Goal: Information Seeking & Learning: Find specific page/section

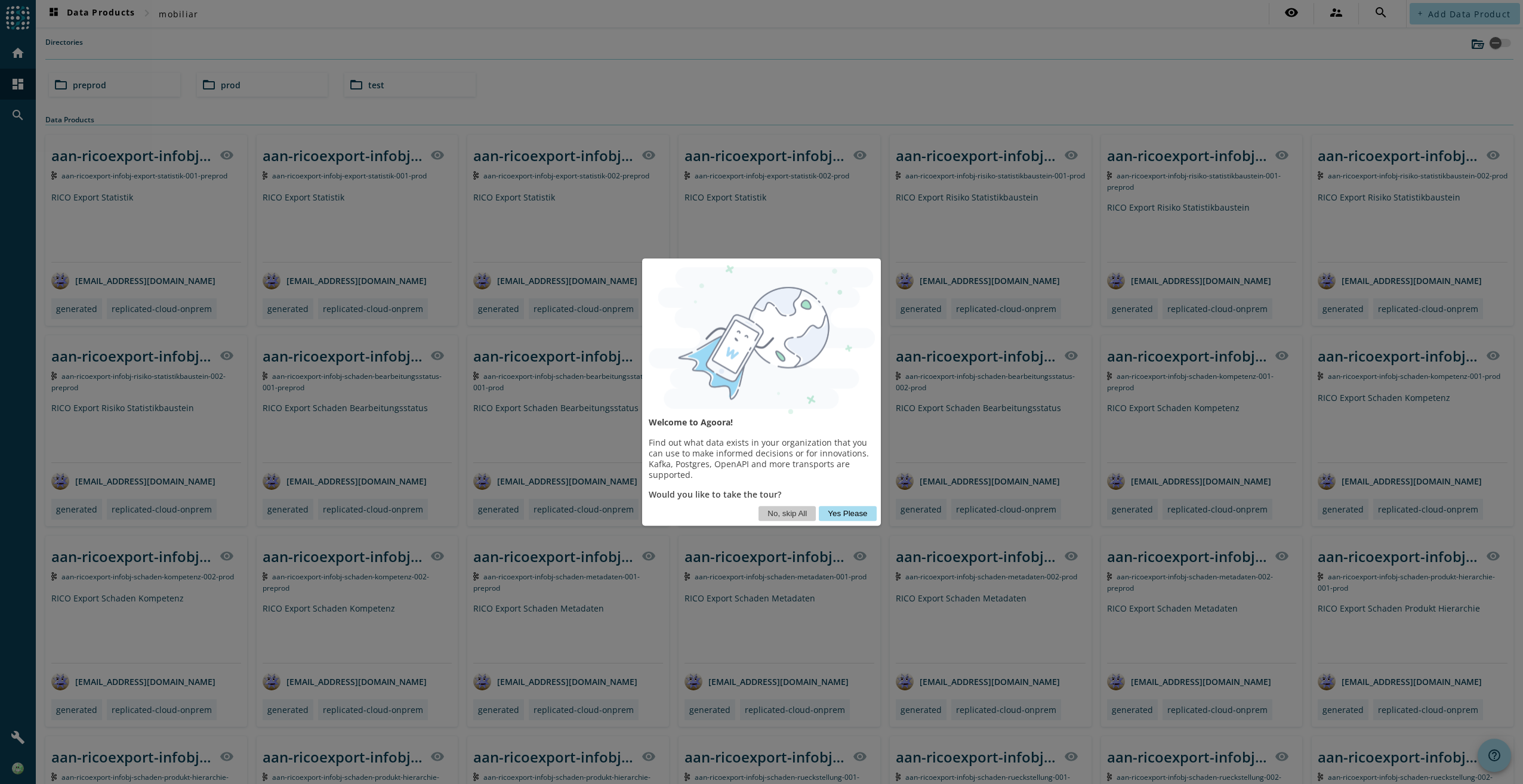
click at [857, 513] on button "Yes Please" at bounding box center [847, 513] width 57 height 15
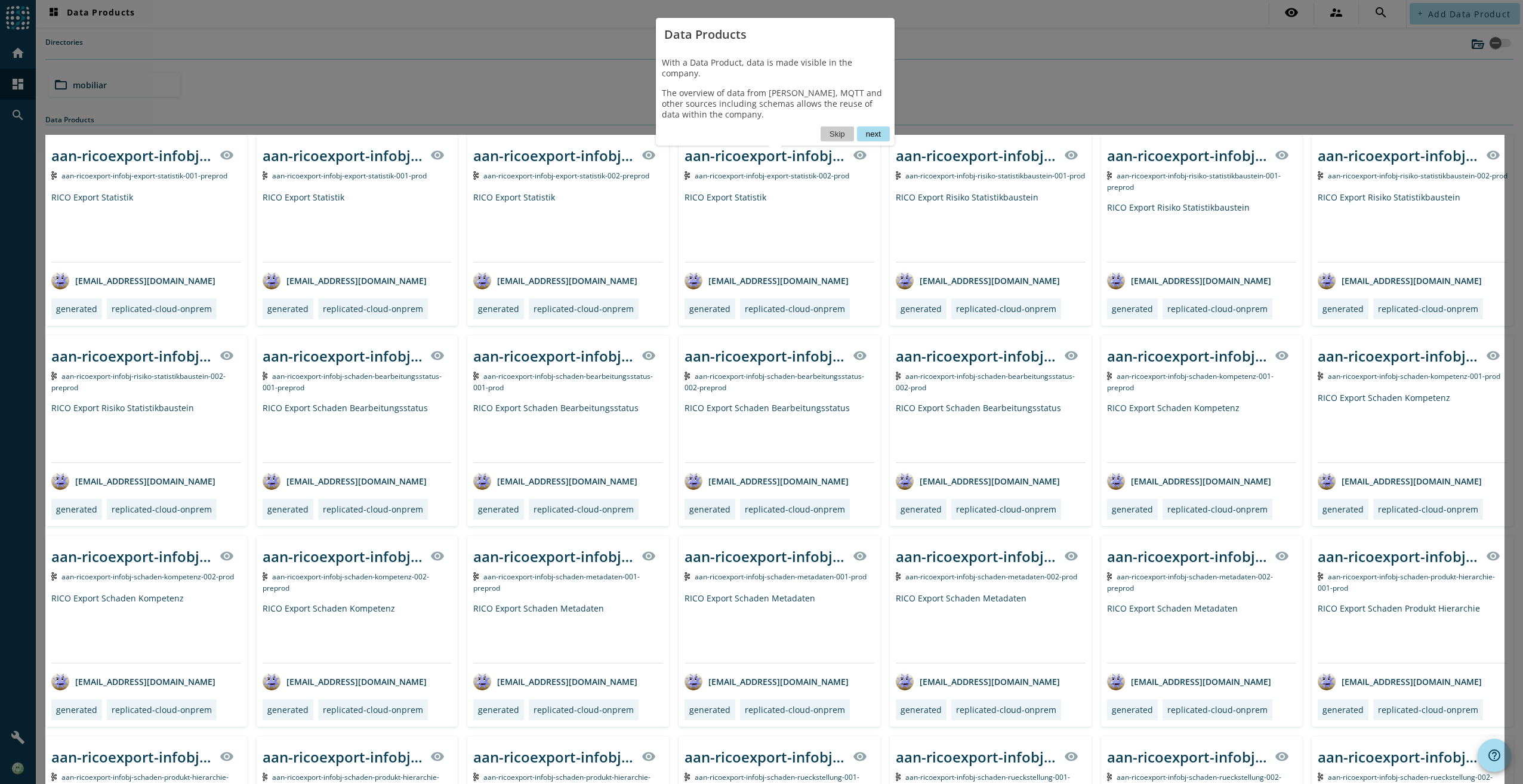
click at [867, 126] on button "next" at bounding box center [874, 134] width 33 height 15
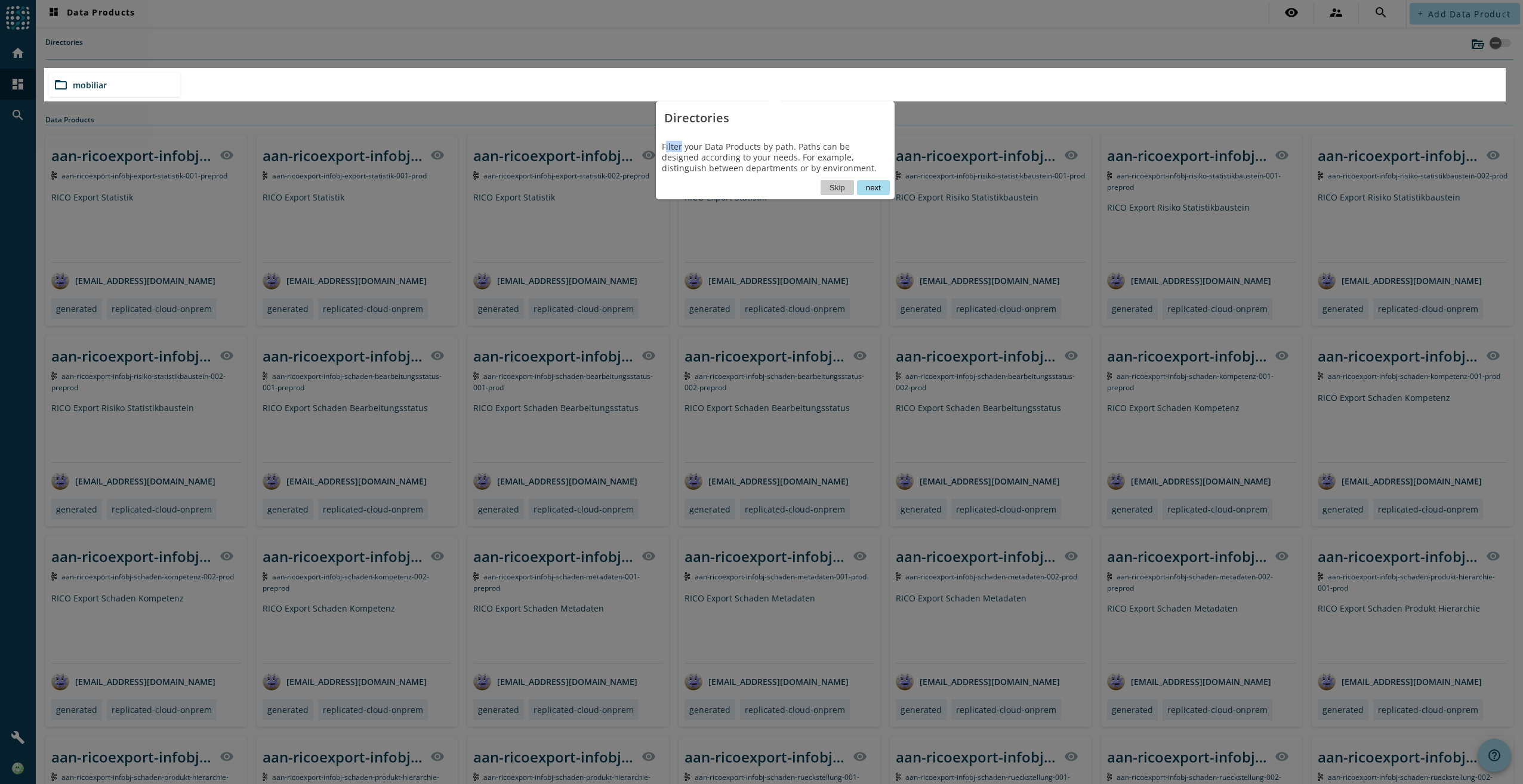
drag, startPoint x: 665, startPoint y: 146, endPoint x: 680, endPoint y: 146, distance: 15.0
click at [680, 146] on div "Filter your Data Products by path. Paths can be designed according to your need…" at bounding box center [775, 157] width 239 height 45
drag, startPoint x: 680, startPoint y: 146, endPoint x: 663, endPoint y: 146, distance: 17.0
click at [663, 146] on div "Filter your Data Products by path. Paths can be designed according to your need…" at bounding box center [775, 157] width 239 height 45
drag, startPoint x: 663, startPoint y: 146, endPoint x: 767, endPoint y: 160, distance: 104.9
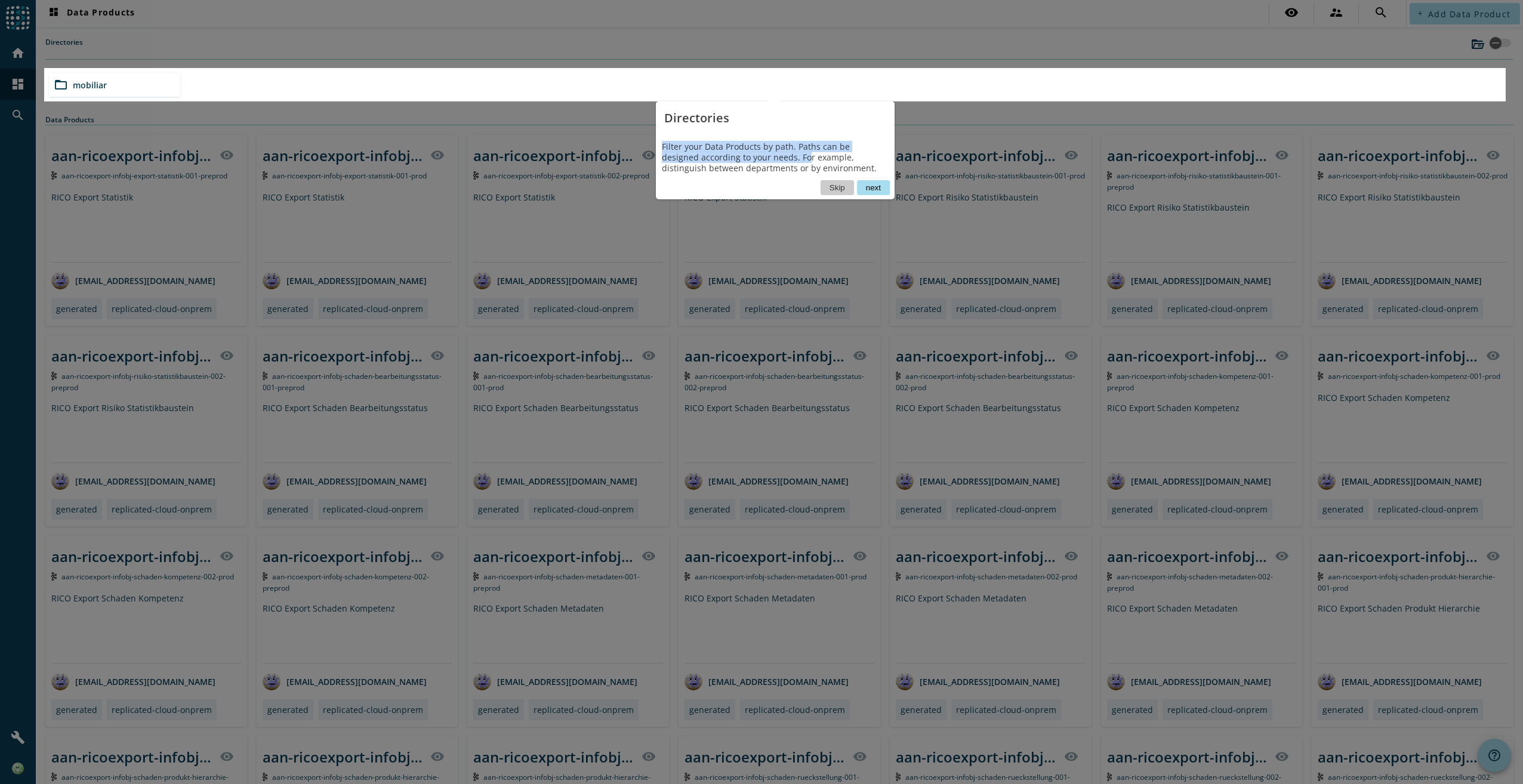
click at [767, 160] on div "Filter your Data Products by path. Paths can be designed according to your need…" at bounding box center [775, 157] width 239 height 45
drag, startPoint x: 767, startPoint y: 160, endPoint x: 876, endPoint y: 187, distance: 112.3
click at [876, 187] on button "next" at bounding box center [874, 187] width 33 height 15
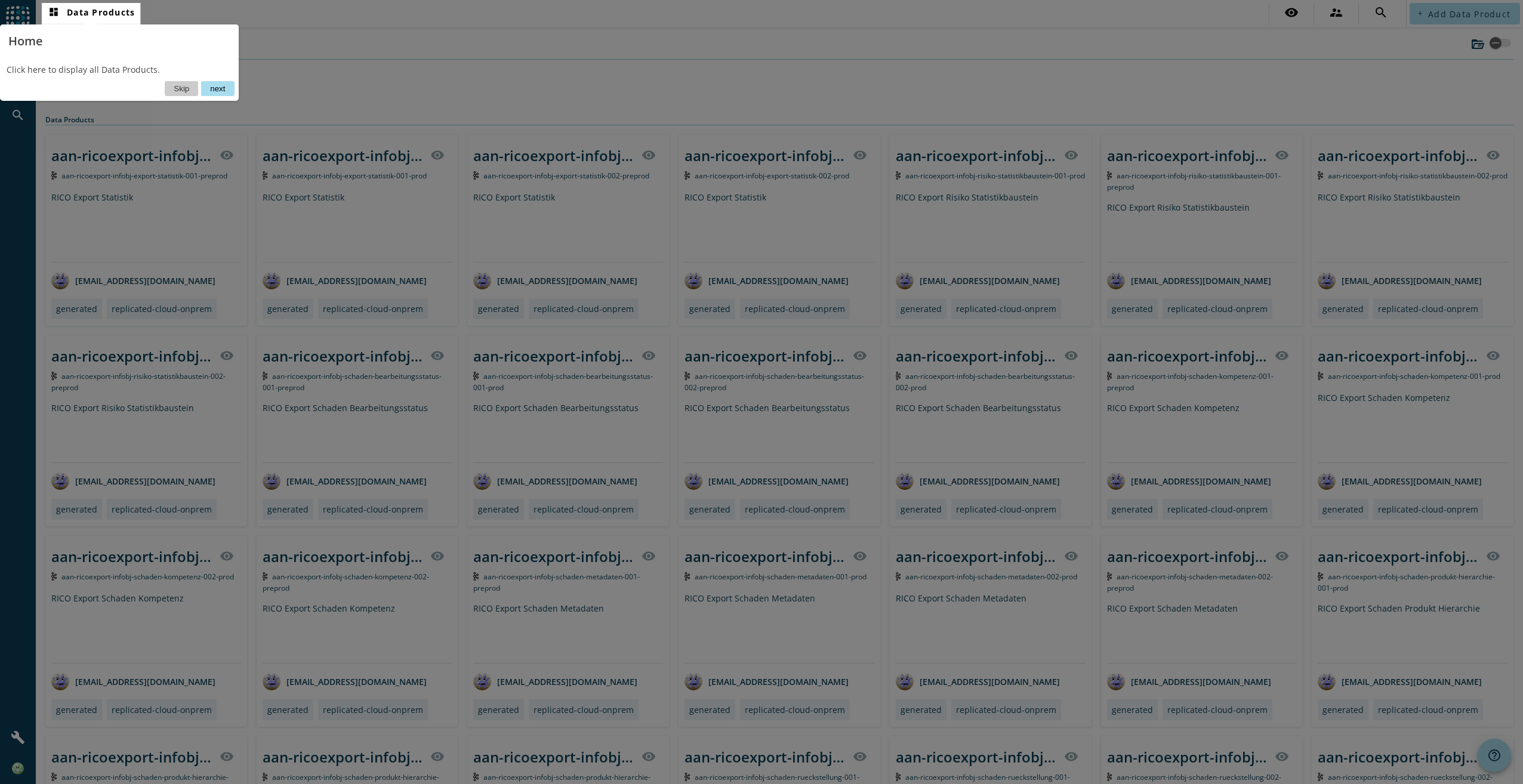
click at [227, 91] on button "next" at bounding box center [218, 88] width 33 height 15
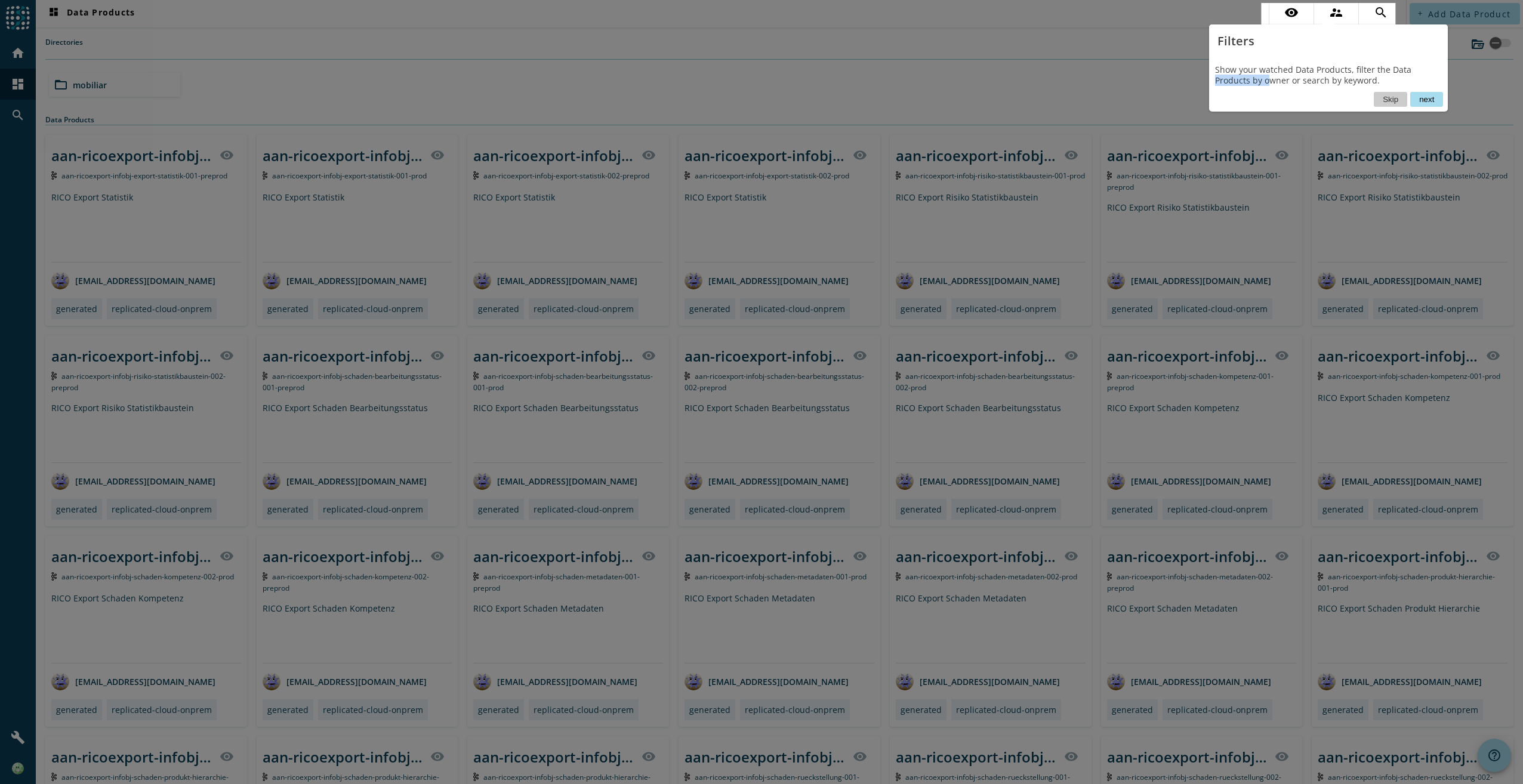
drag, startPoint x: 1218, startPoint y: 75, endPoint x: 1270, endPoint y: 76, distance: 52.0
click at [1270, 76] on div "Show your watched Data Products, filter the Data Products by owner or search by…" at bounding box center [1328, 75] width 239 height 34
drag, startPoint x: 1270, startPoint y: 76, endPoint x: 1231, endPoint y: 73, distance: 39.1
click at [1231, 73] on div "Show your watched Data Products, filter the Data Products by owner or search by…" at bounding box center [1328, 75] width 239 height 34
drag, startPoint x: 1221, startPoint y: 70, endPoint x: 1348, endPoint y: 77, distance: 127.2
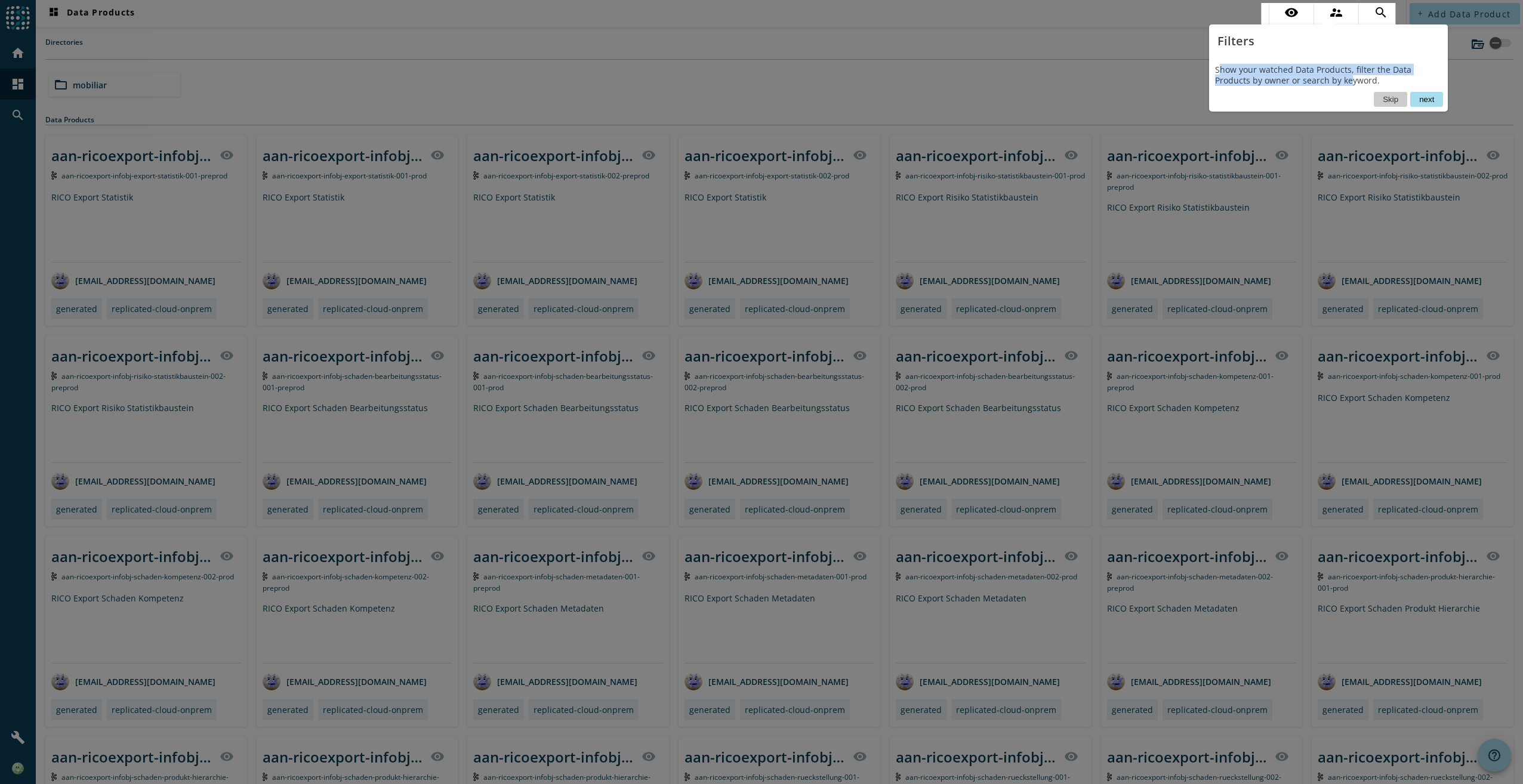
click at [1348, 77] on div "Show your watched Data Products, filter the Data Products by owner or search by…" at bounding box center [1328, 75] width 239 height 34
drag, startPoint x: 1348, startPoint y: 77, endPoint x: 1424, endPoint y: 98, distance: 78.8
click at [1424, 98] on button "next" at bounding box center [1427, 99] width 33 height 15
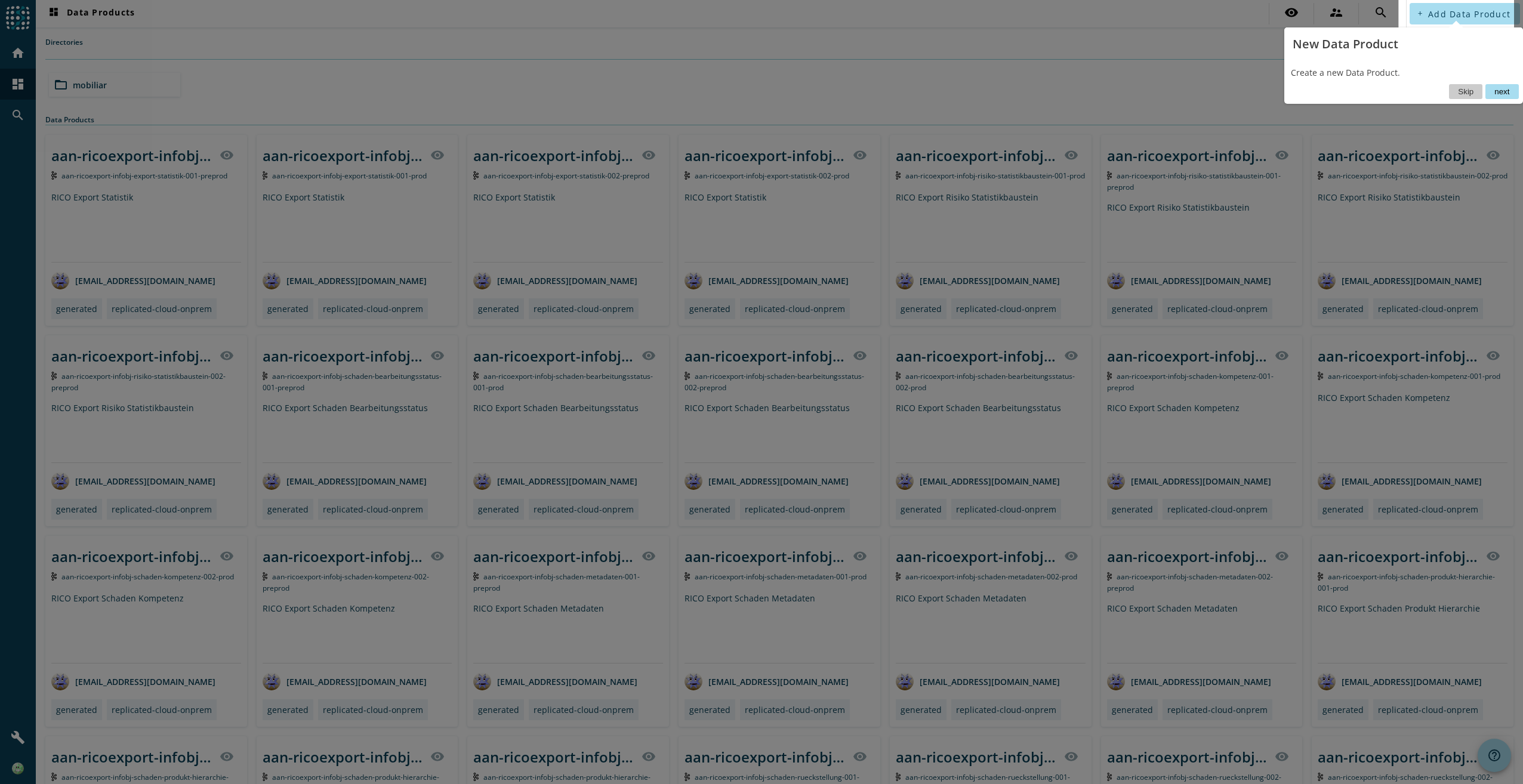
click at [1502, 91] on button "next" at bounding box center [1502, 91] width 33 height 15
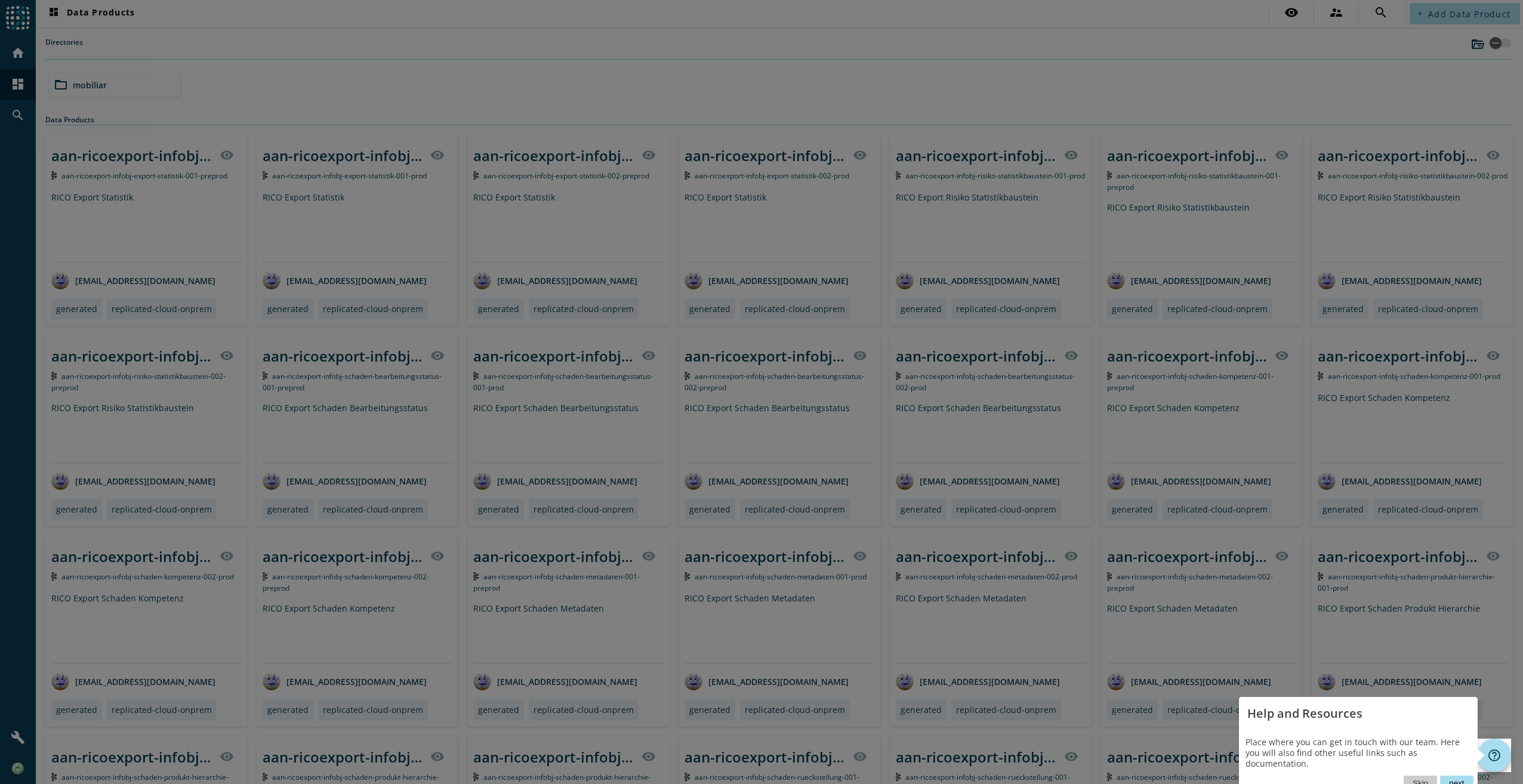
click at [1463, 775] on button "next" at bounding box center [1457, 783] width 33 height 15
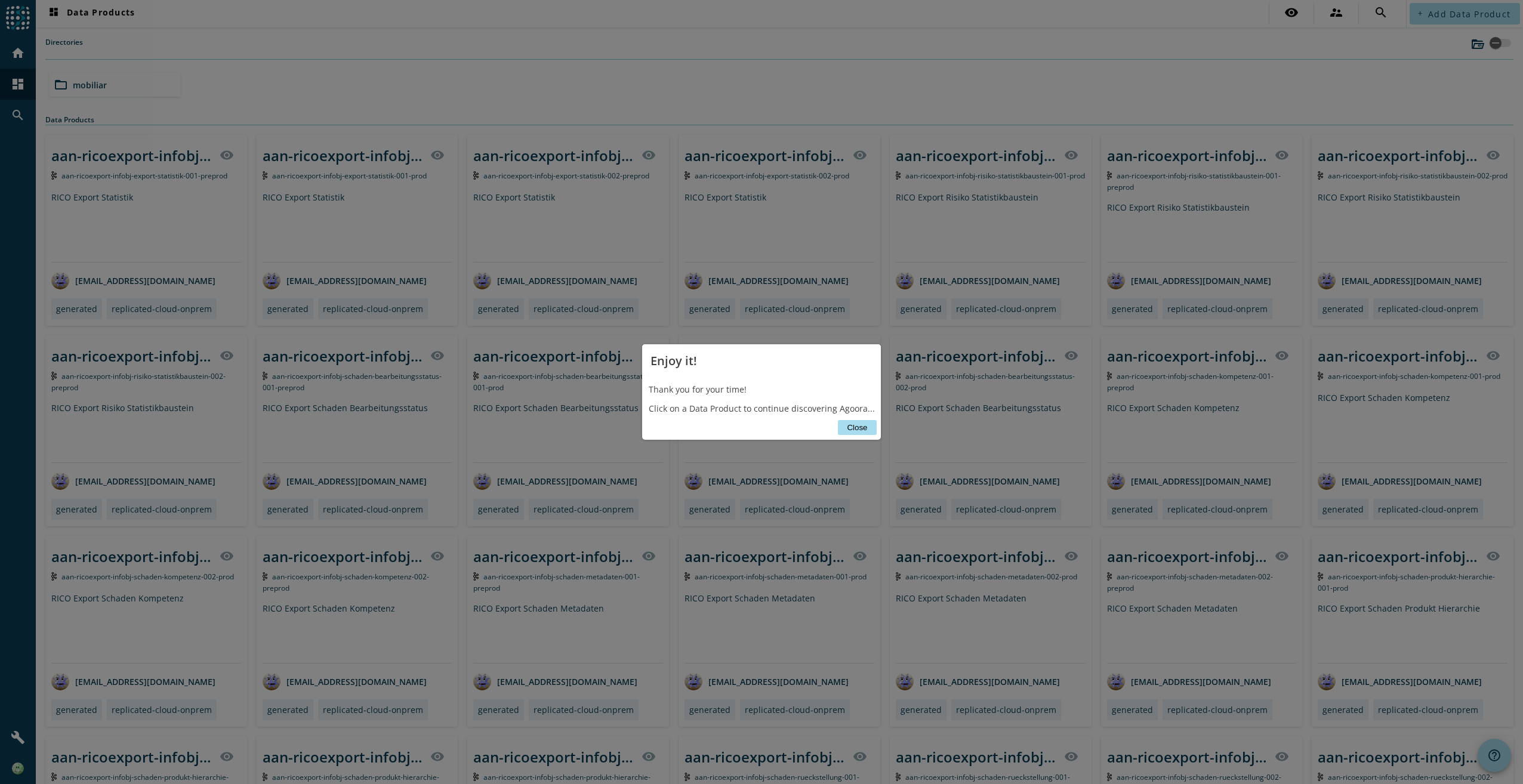
click at [851, 429] on button "Close" at bounding box center [857, 427] width 38 height 15
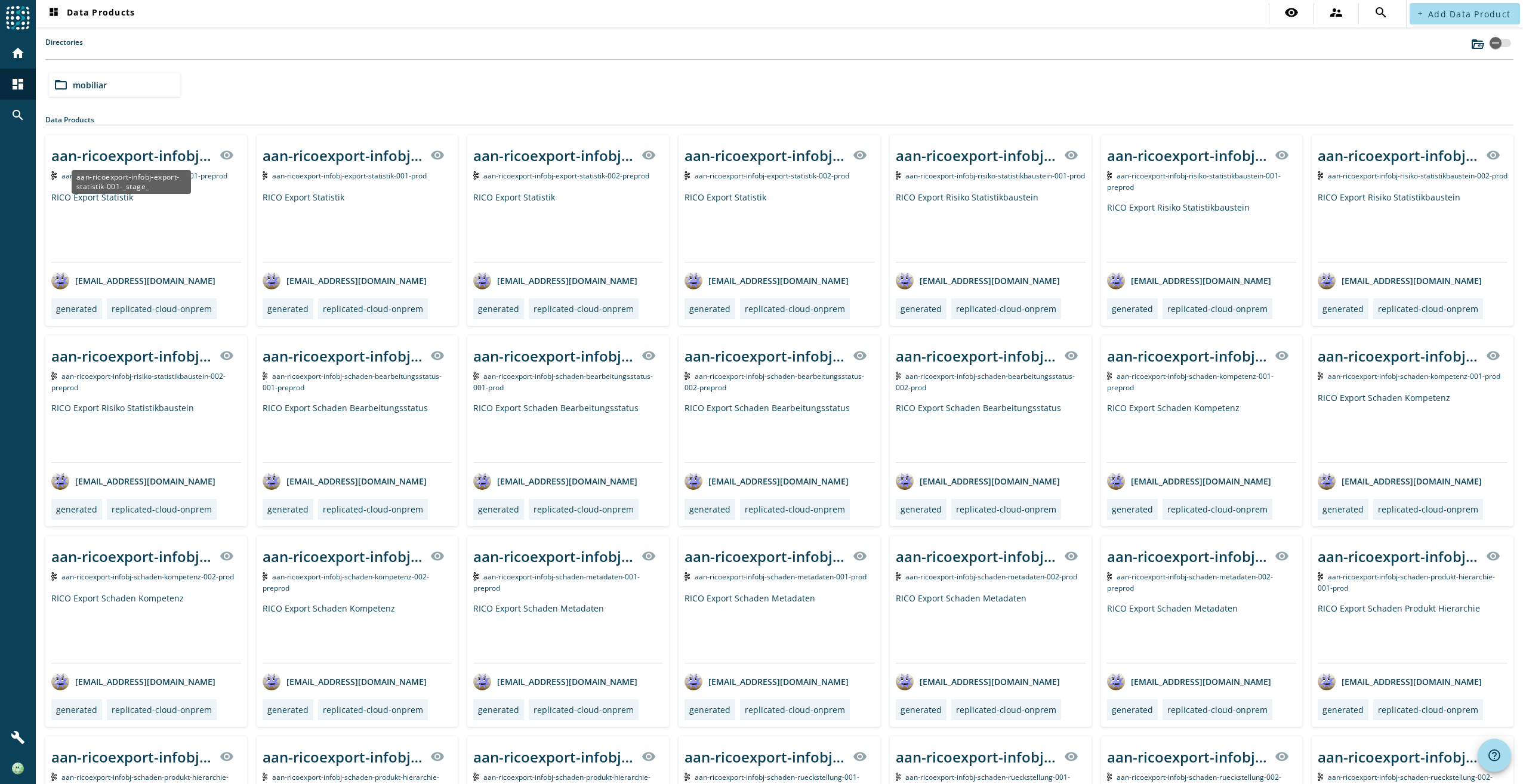
click at [163, 152] on div "aan-ricoexport-infobj-export-statistik-001-_stage_" at bounding box center [132, 155] width 161 height 20
click at [94, 77] on div "folder_open mobiliar" at bounding box center [115, 84] width 131 height 24
click at [284, 86] on div "folder_open prod" at bounding box center [263, 84] width 131 height 24
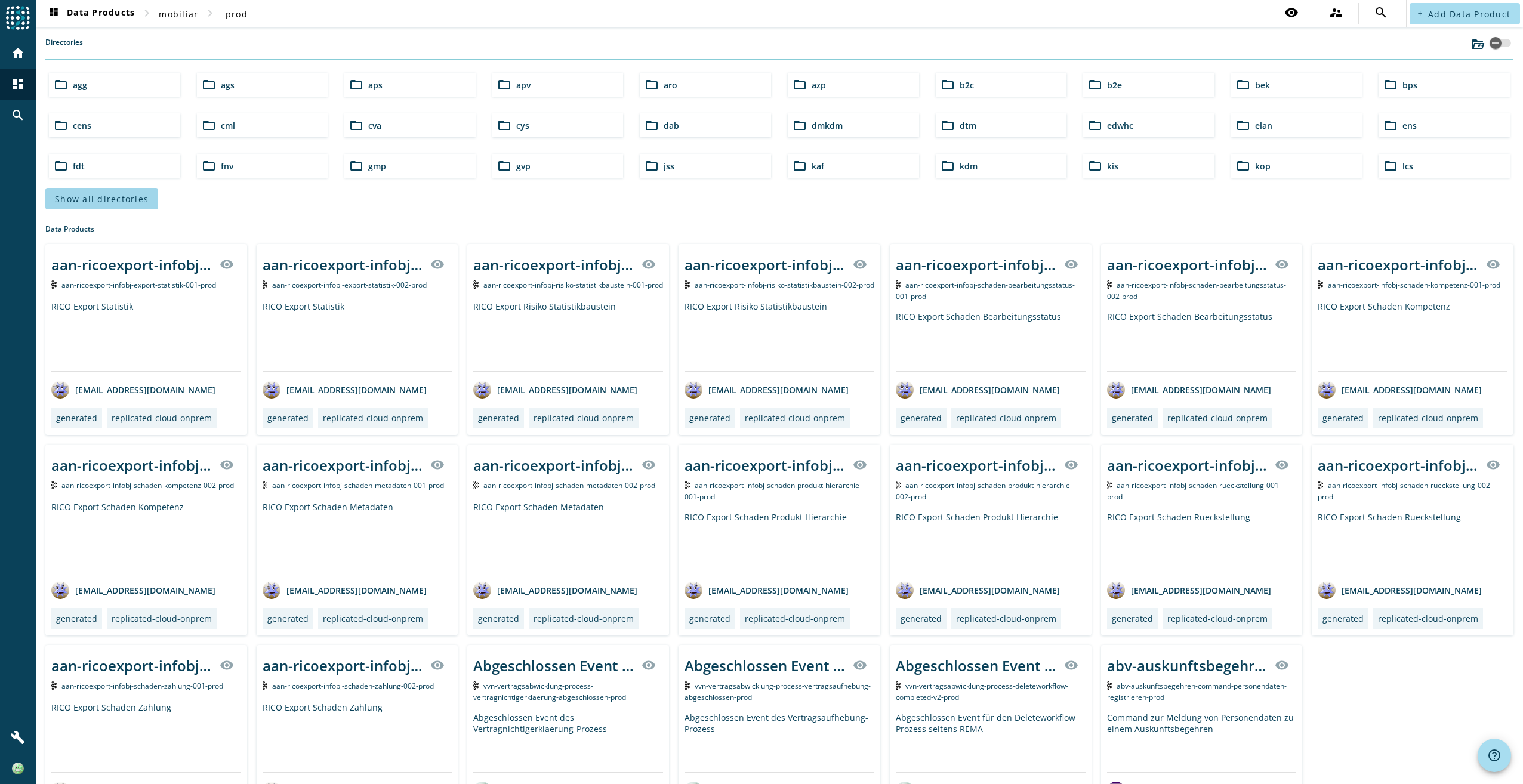
click at [135, 198] on span "Show all directories" at bounding box center [102, 198] width 94 height 11
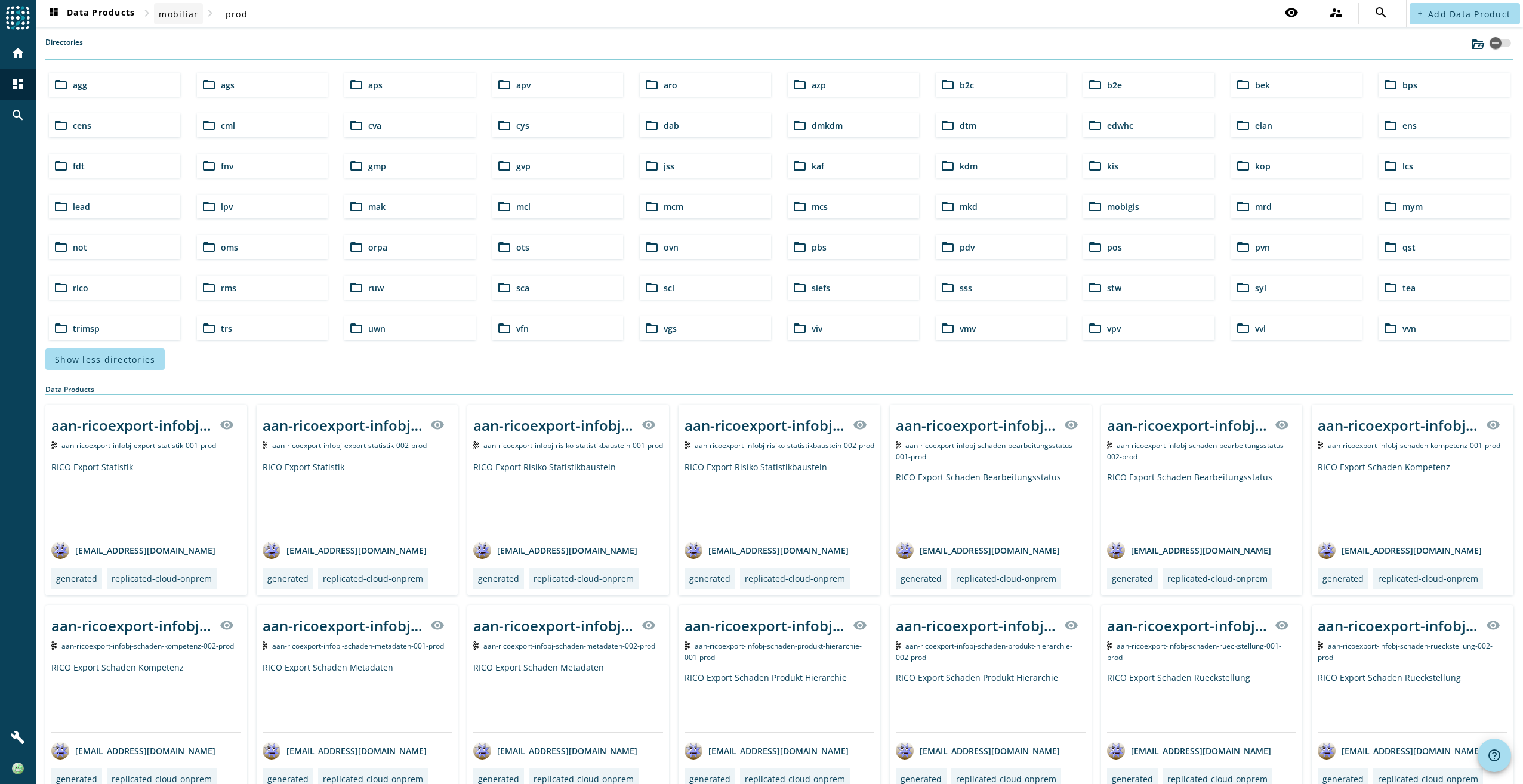
click at [184, 20] on span at bounding box center [178, 14] width 49 height 29
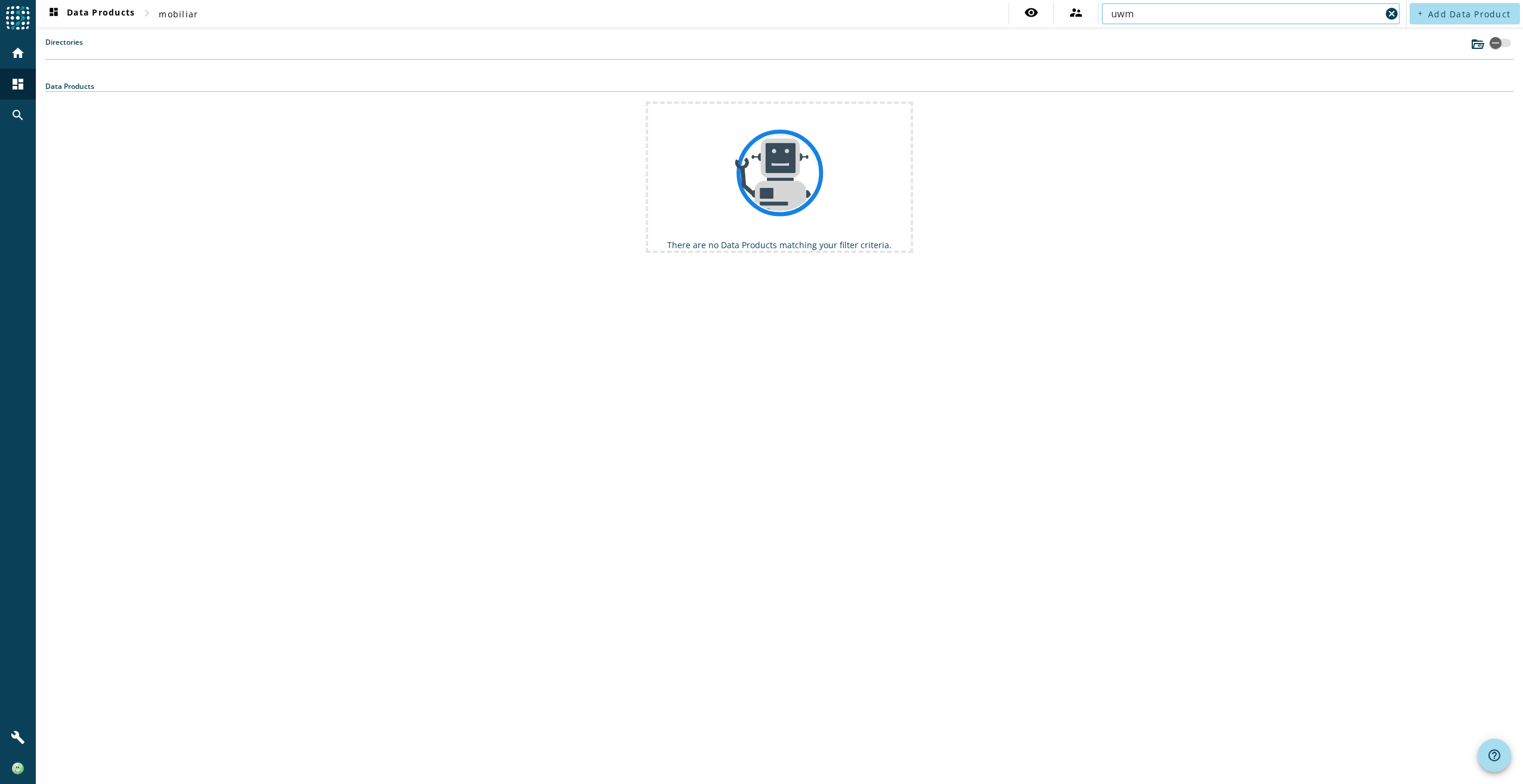
drag, startPoint x: 1178, startPoint y: 7, endPoint x: 1137, endPoint y: 9, distance: 41.0
click at [1137, 9] on input "uwm" at bounding box center [1246, 14] width 270 height 14
click at [1119, 10] on input "uwm" at bounding box center [1246, 14] width 270 height 14
click at [1119, 10] on input "jira" at bounding box center [1246, 14] width 270 height 14
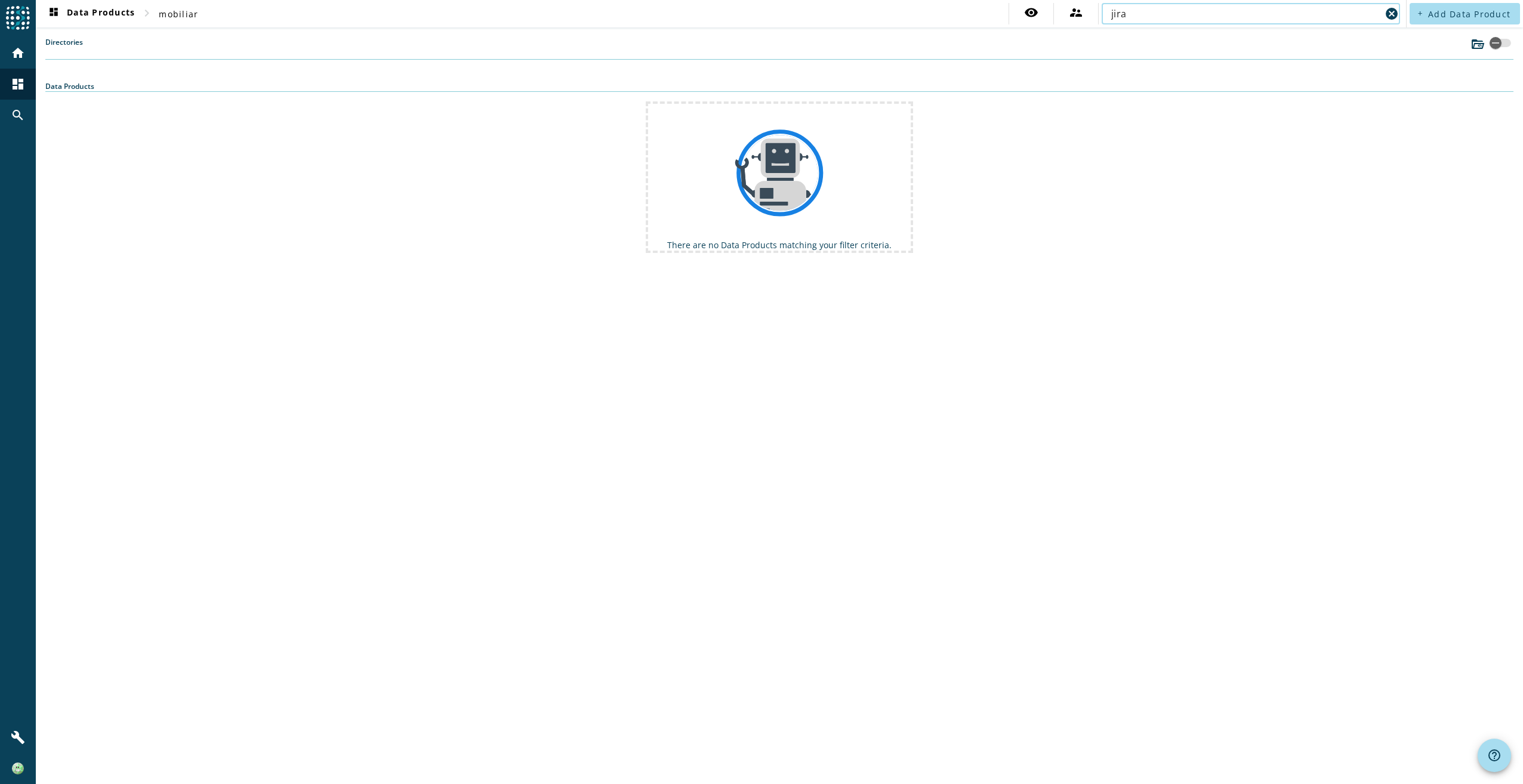
click at [1119, 10] on input "jira" at bounding box center [1246, 14] width 270 height 14
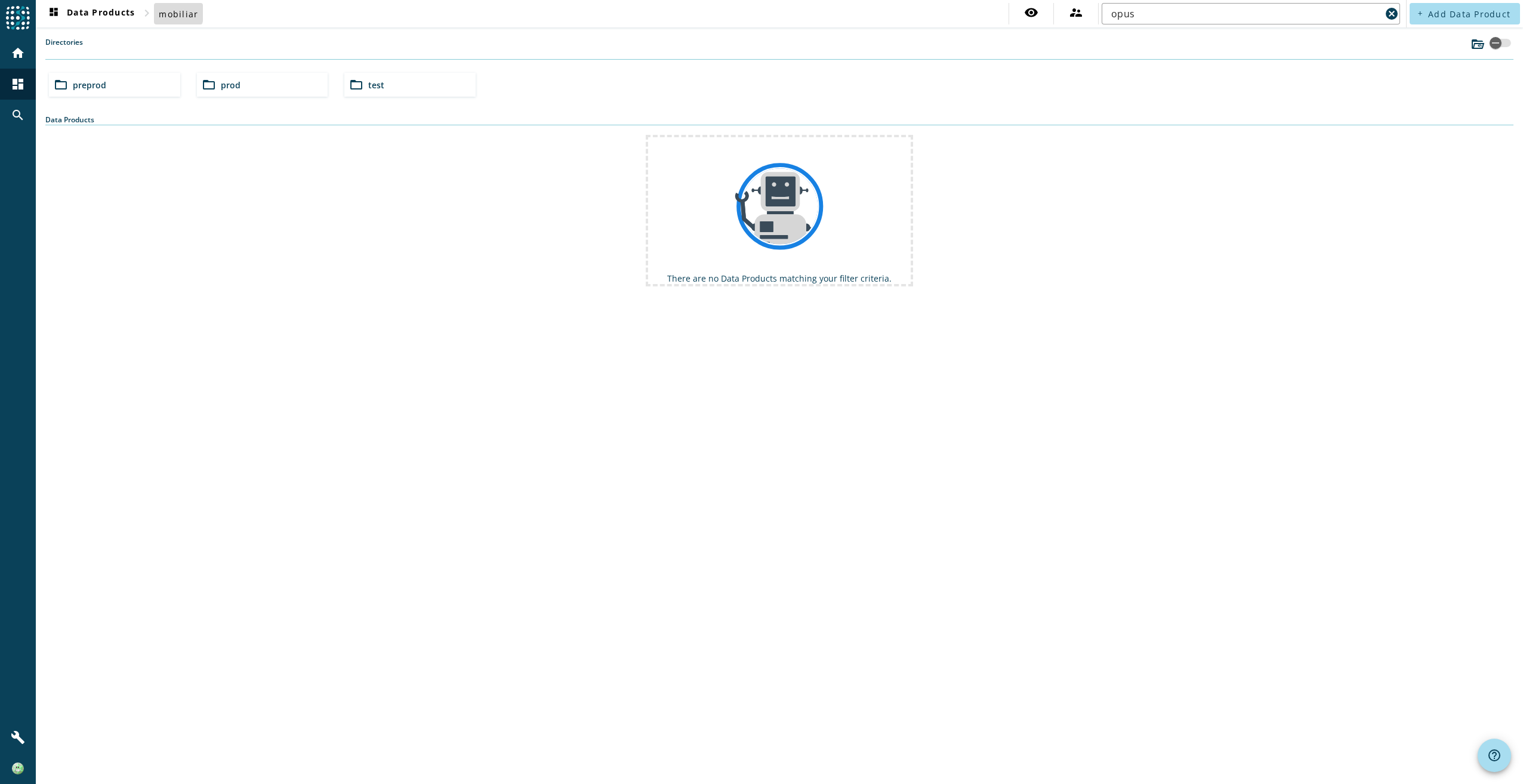
click at [159, 9] on span at bounding box center [178, 14] width 49 height 29
click at [108, 16] on span "dashboard Data Products" at bounding box center [90, 14] width 88 height 14
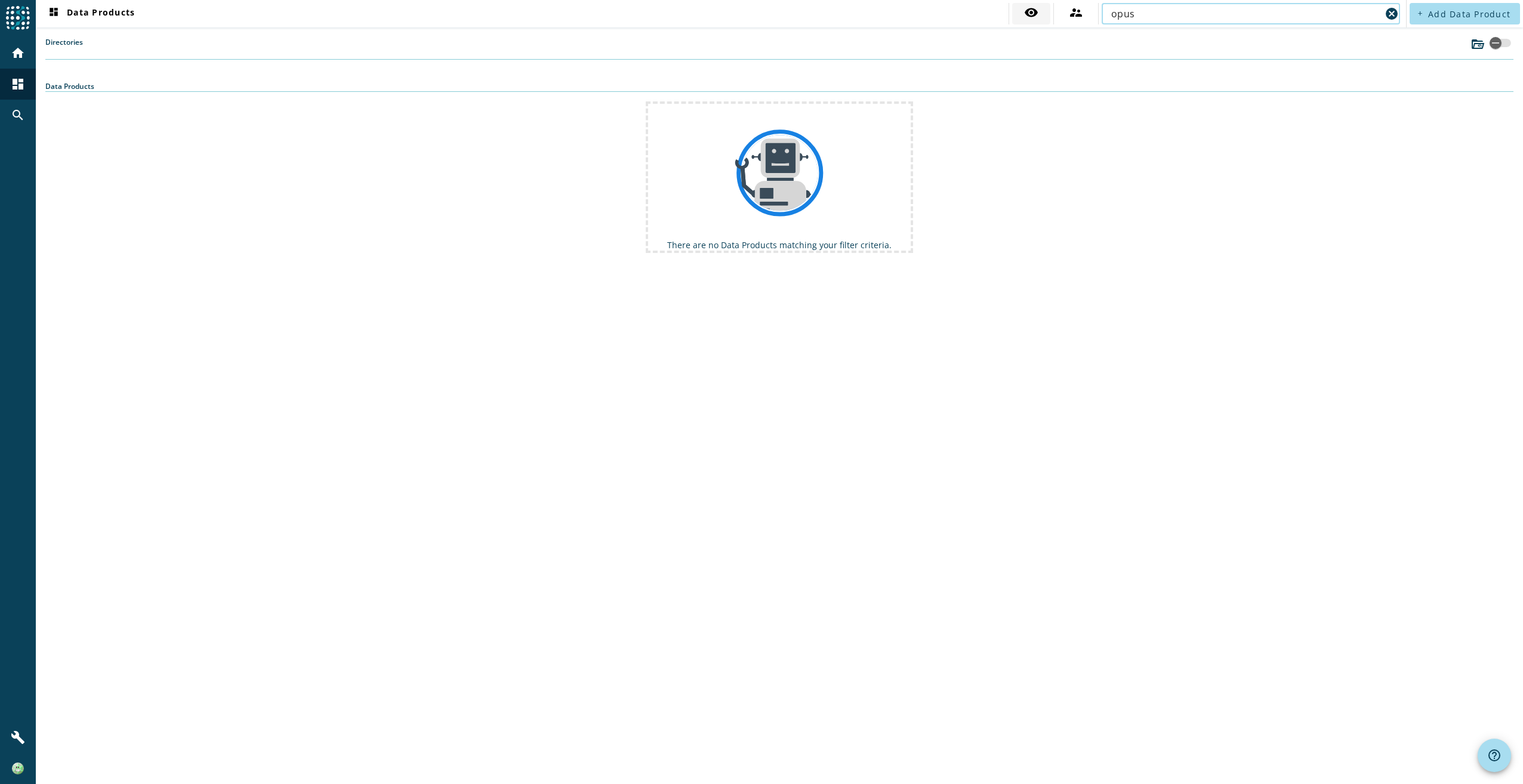
drag, startPoint x: 1273, startPoint y: 12, endPoint x: 1024, endPoint y: 10, distance: 249.0
click at [1024, 10] on div "visibility supervisor_account opus cancel" at bounding box center [1206, 14] width 395 height 22
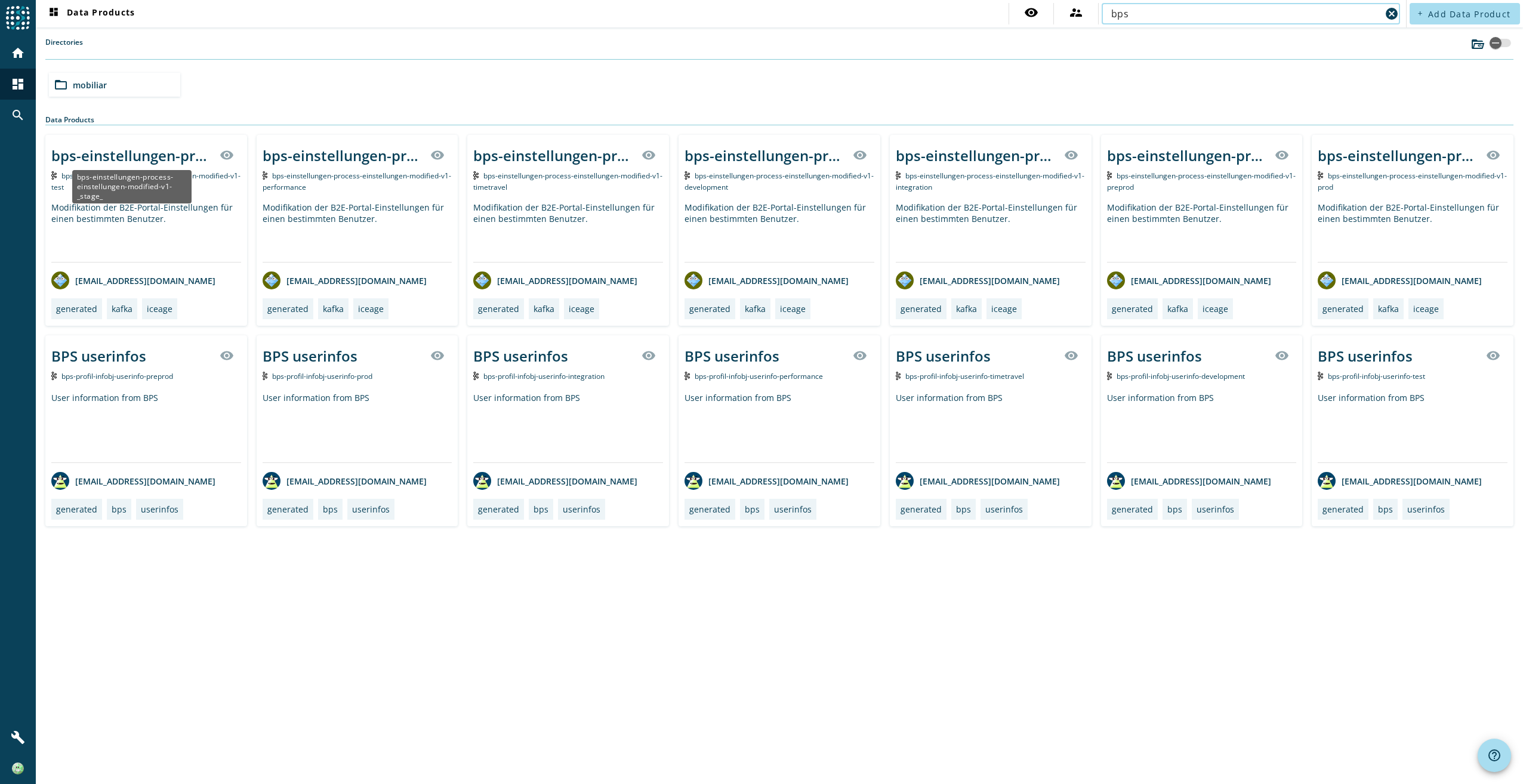
type input "bps"
click at [164, 149] on div "bps-einstellungen-process-einstellungen-modified-v1-_stage_" at bounding box center [132, 155] width 161 height 20
